Goal: Transaction & Acquisition: Purchase product/service

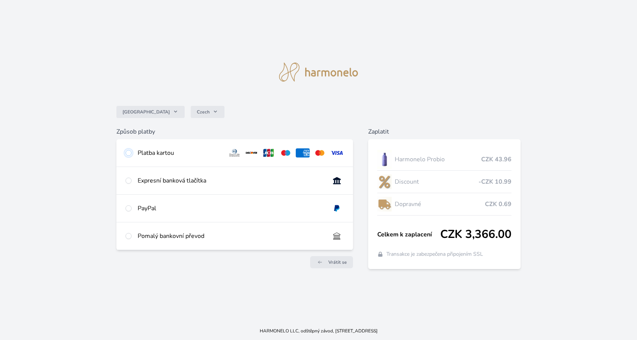
click at [129, 154] on input "radio" at bounding box center [128, 153] width 6 height 6
radio input "true"
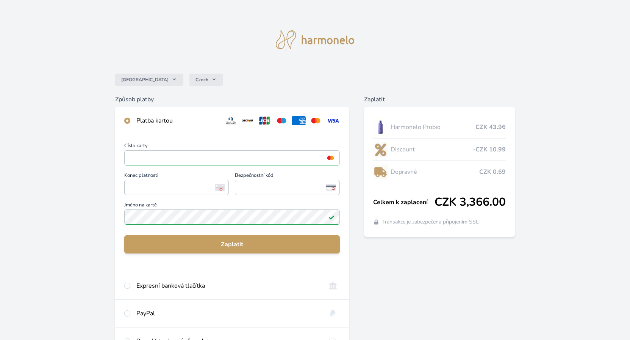
click at [218, 192] on div at bounding box center [222, 187] width 14 height 15
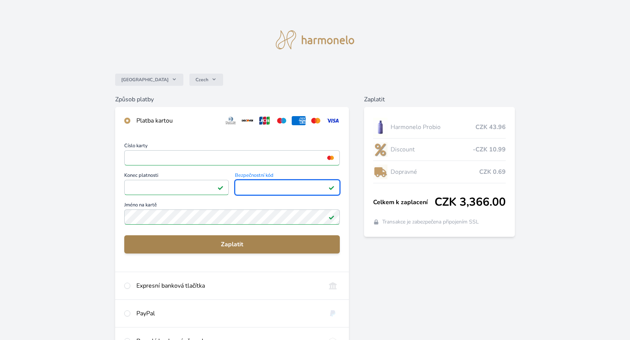
click at [237, 243] on span "Zaplatit" at bounding box center [232, 244] width 204 height 9
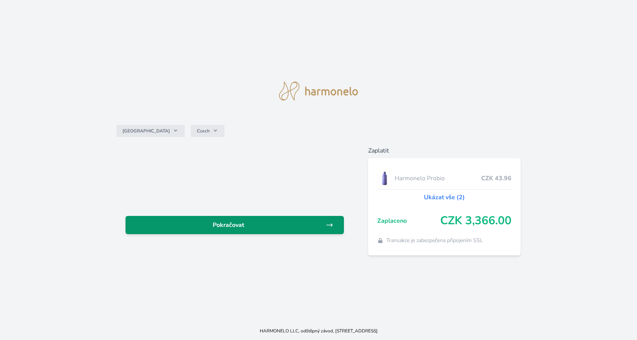
click at [288, 226] on span "Pokračovat" at bounding box center [229, 224] width 194 height 9
